Goal: Find specific page/section: Find specific page/section

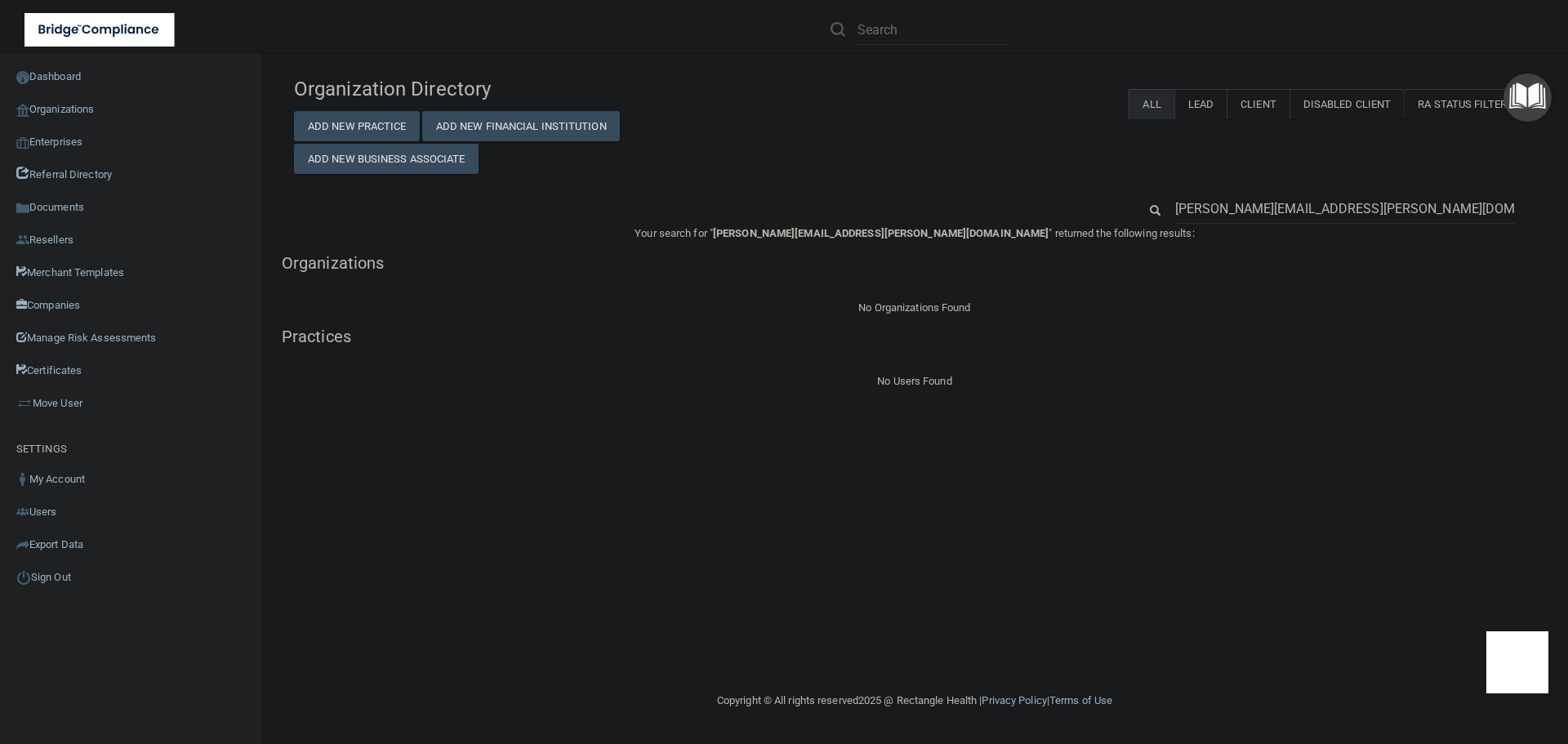
click at [1231, 217] on input "[PERSON_NAME][EMAIL_ADDRESS][PERSON_NAME][DOMAIN_NAME]" at bounding box center [1344, 209] width 340 height 30
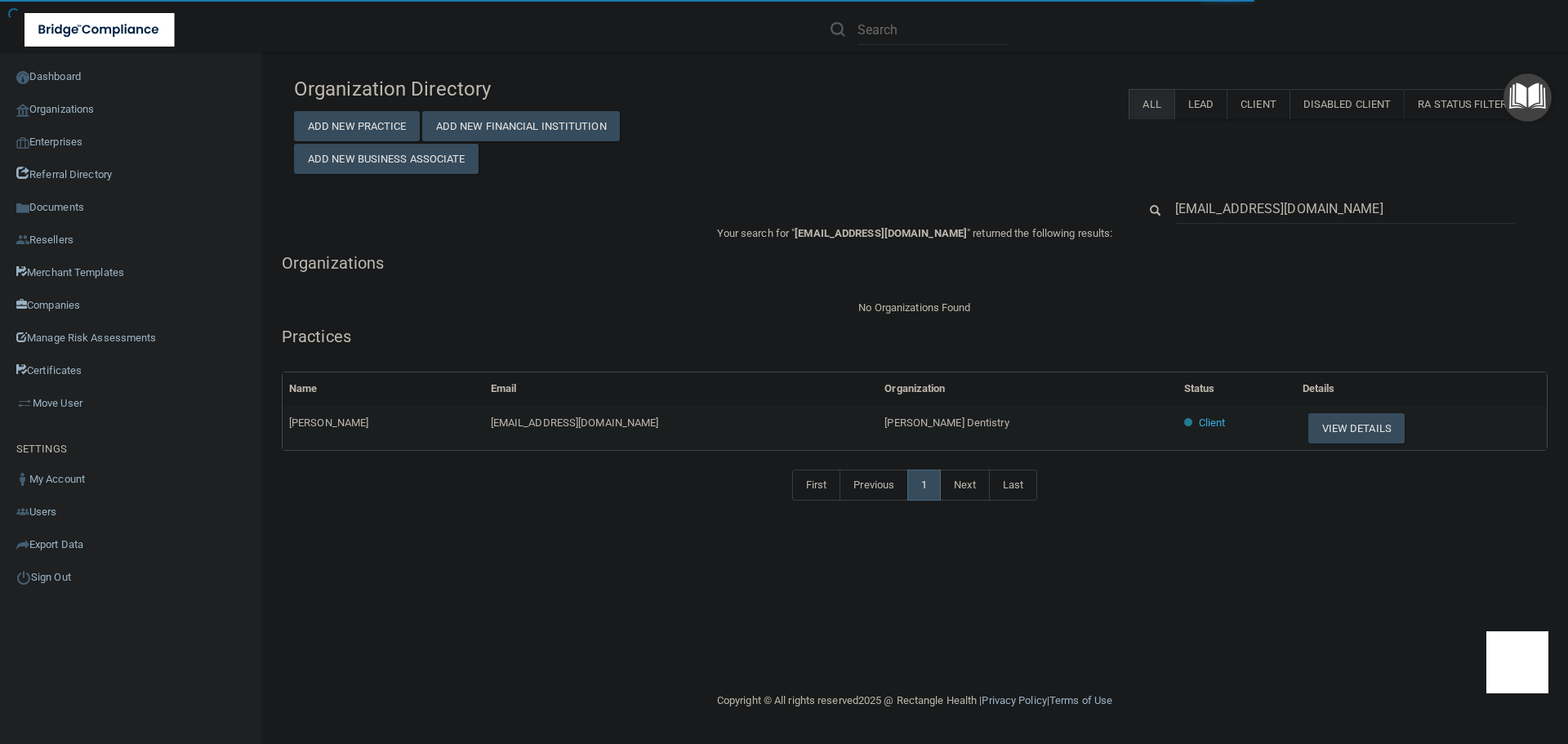
type input "[EMAIL_ADDRESS][DOMAIN_NAME]"
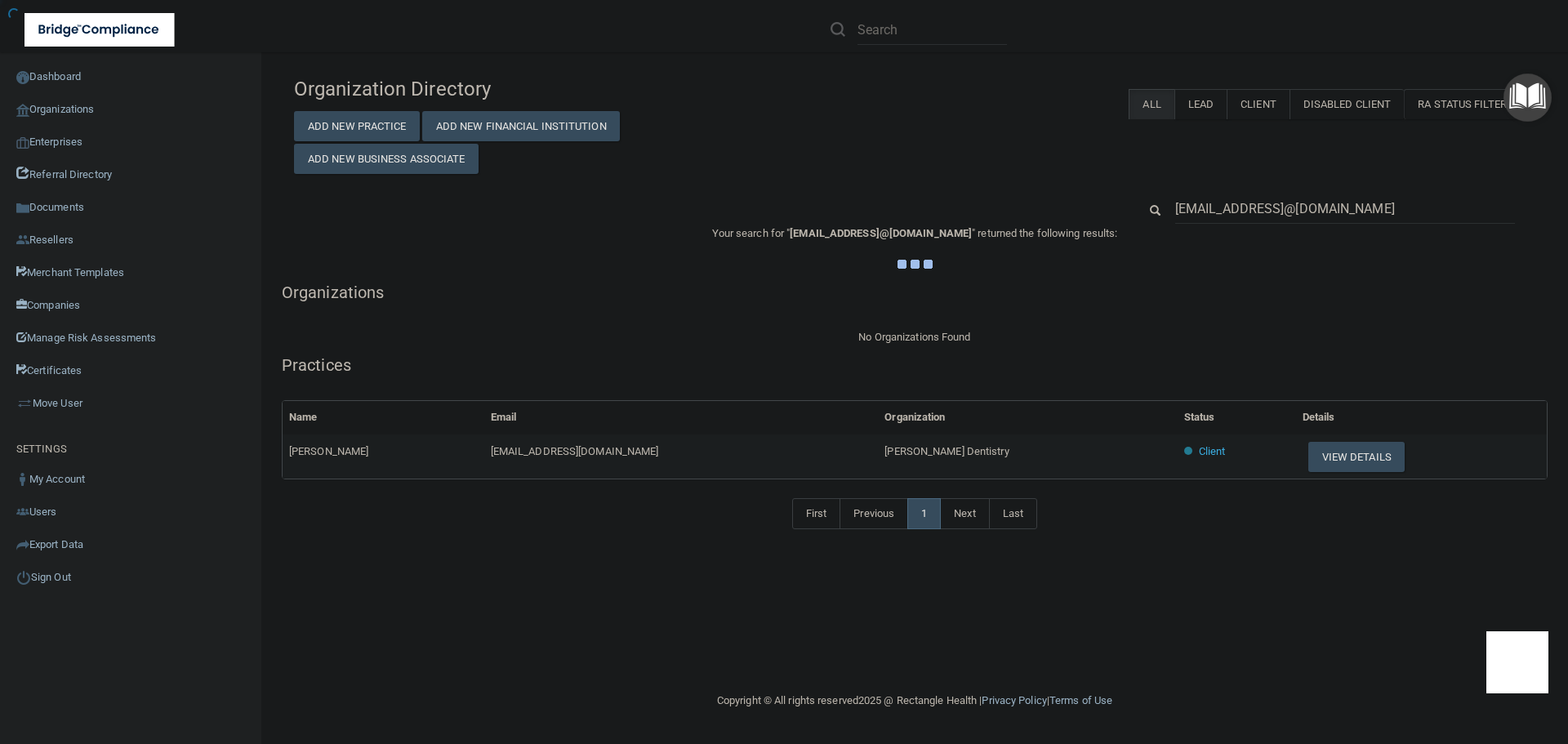
scroll to position [0, 92]
type input "[EMAIL_ADDRESS]@[DOMAIN_NAME]"
drag, startPoint x: 1053, startPoint y: 434, endPoint x: 902, endPoint y: 453, distance: 152.2
click at [902, 453] on table "Name Email Organization Status Details [PERSON_NAME] [EMAIL_ADDRESS][DOMAIN_NAM…" at bounding box center [915, 439] width 1264 height 78
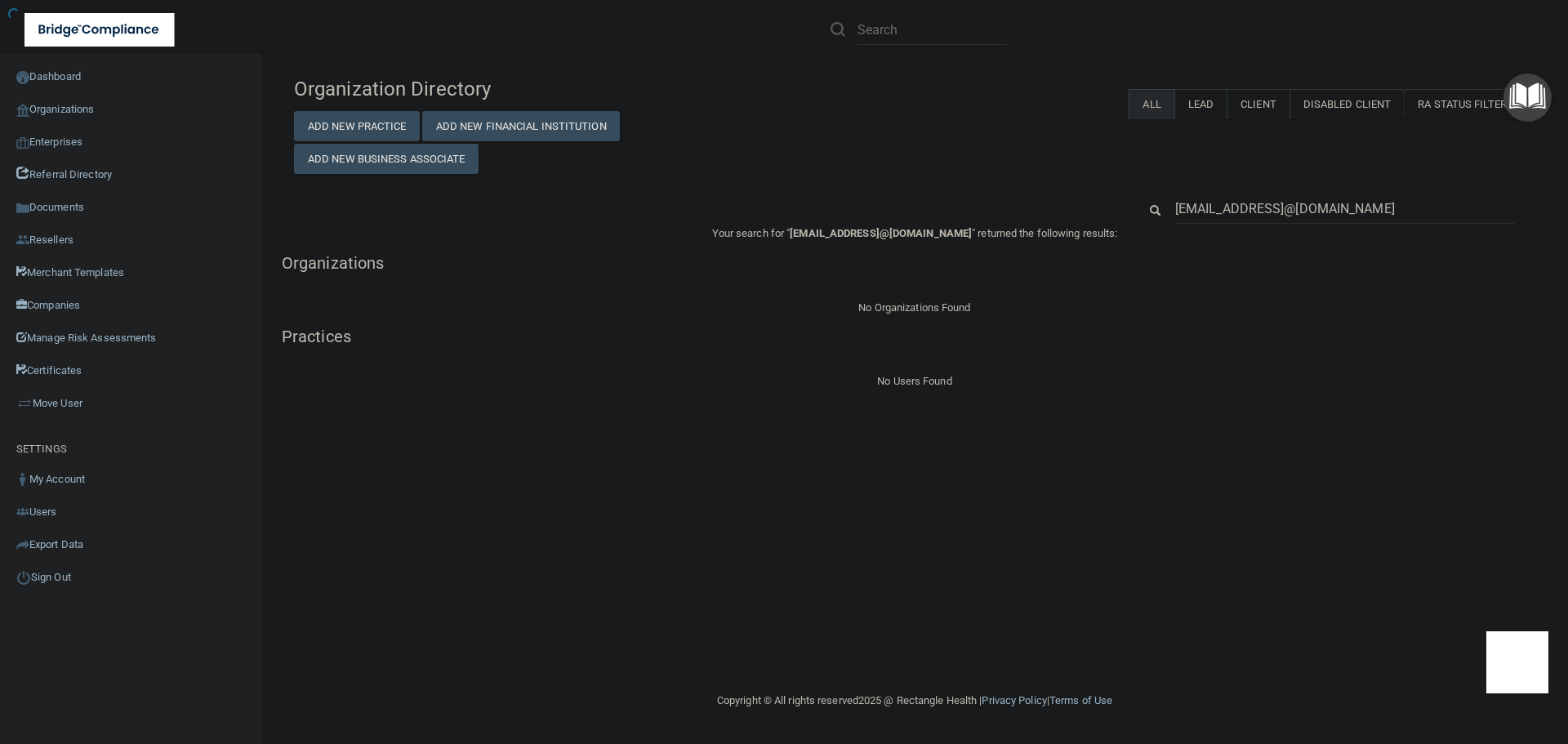
click at [902, 448] on div "Organization Directory Add New Practice Add New Financial Institution Add New B…" at bounding box center [914, 372] width 1241 height 606
drag, startPoint x: 1308, startPoint y: 210, endPoint x: 1615, endPoint y: 210, distance: 307.0
click at [1567, 210] on html "Compliance HIPAA Documents and Policies Report an Incident Business Associates …" at bounding box center [784, 372] width 1568 height 744
type input "[EMAIL_ADDRESS]"
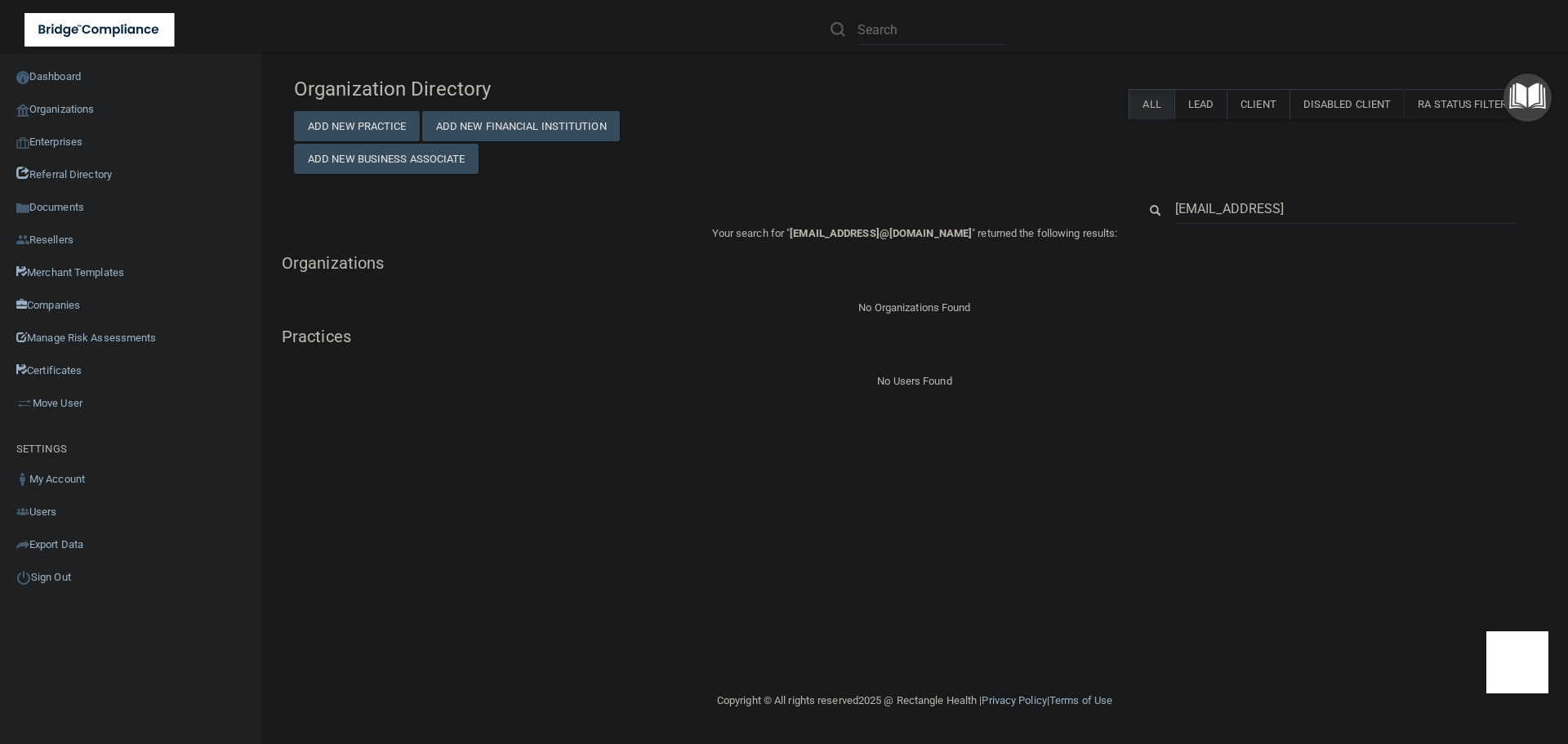
scroll to position [0, 0]
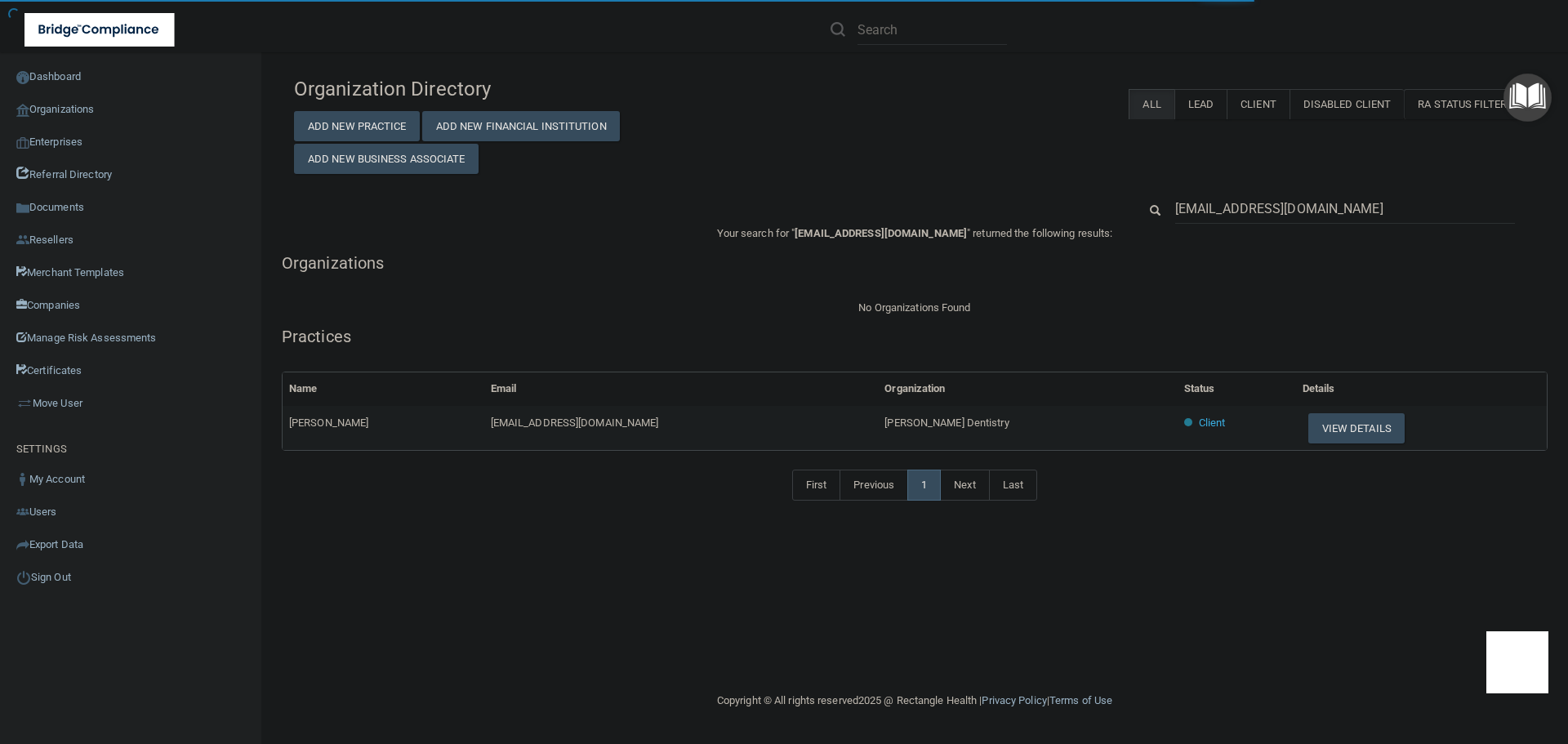
type input "[EMAIL_ADDRESS][DOMAIN_NAME]"
drag, startPoint x: 1012, startPoint y: 413, endPoint x: 938, endPoint y: 424, distance: 74.8
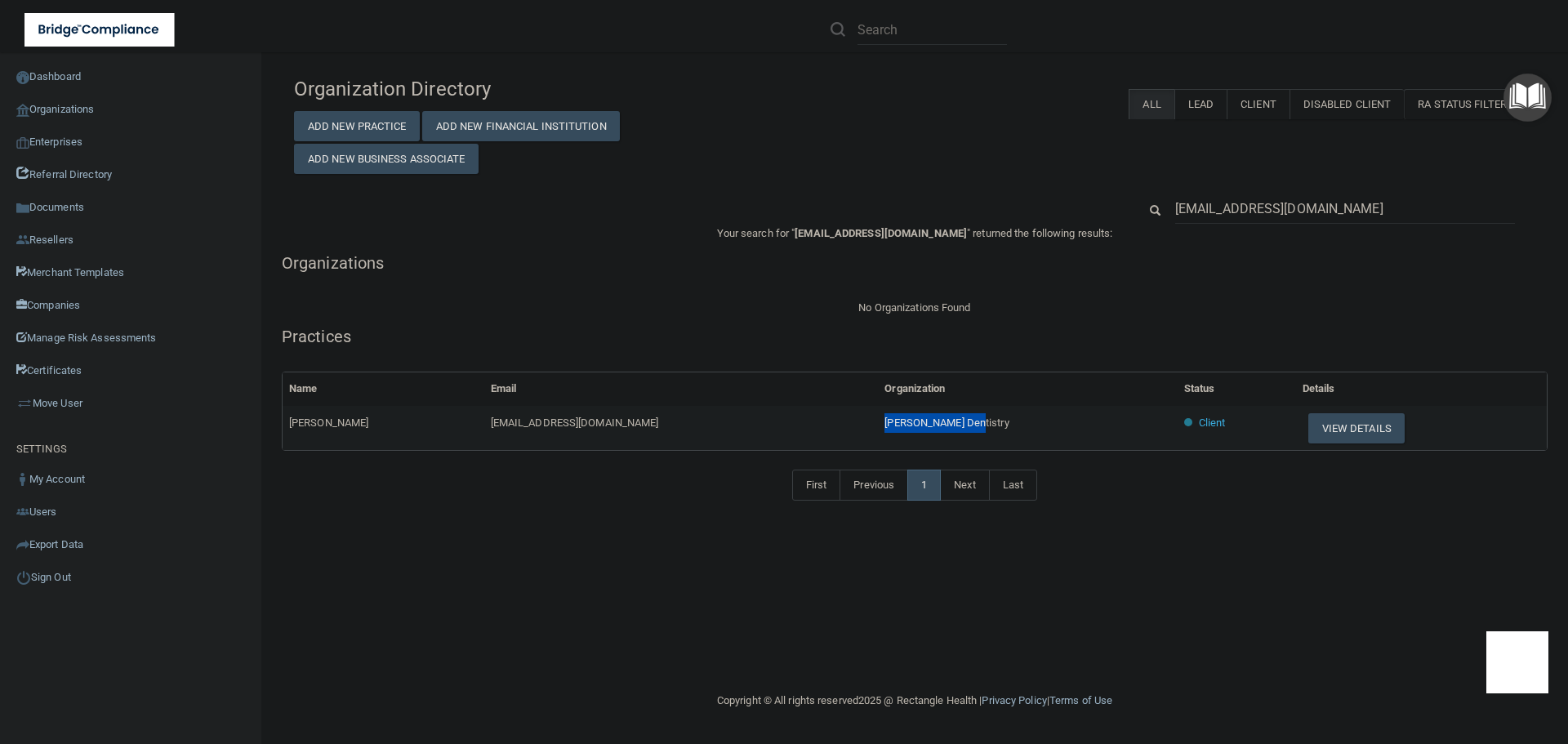
drag, startPoint x: 1016, startPoint y: 418, endPoint x: 928, endPoint y: 427, distance: 88.5
click at [928, 427] on td "[PERSON_NAME] Dentistry" at bounding box center [1027, 428] width 299 height 44
copy span "[PERSON_NAME] Dentistry"
